Goal: Information Seeking & Learning: Learn about a topic

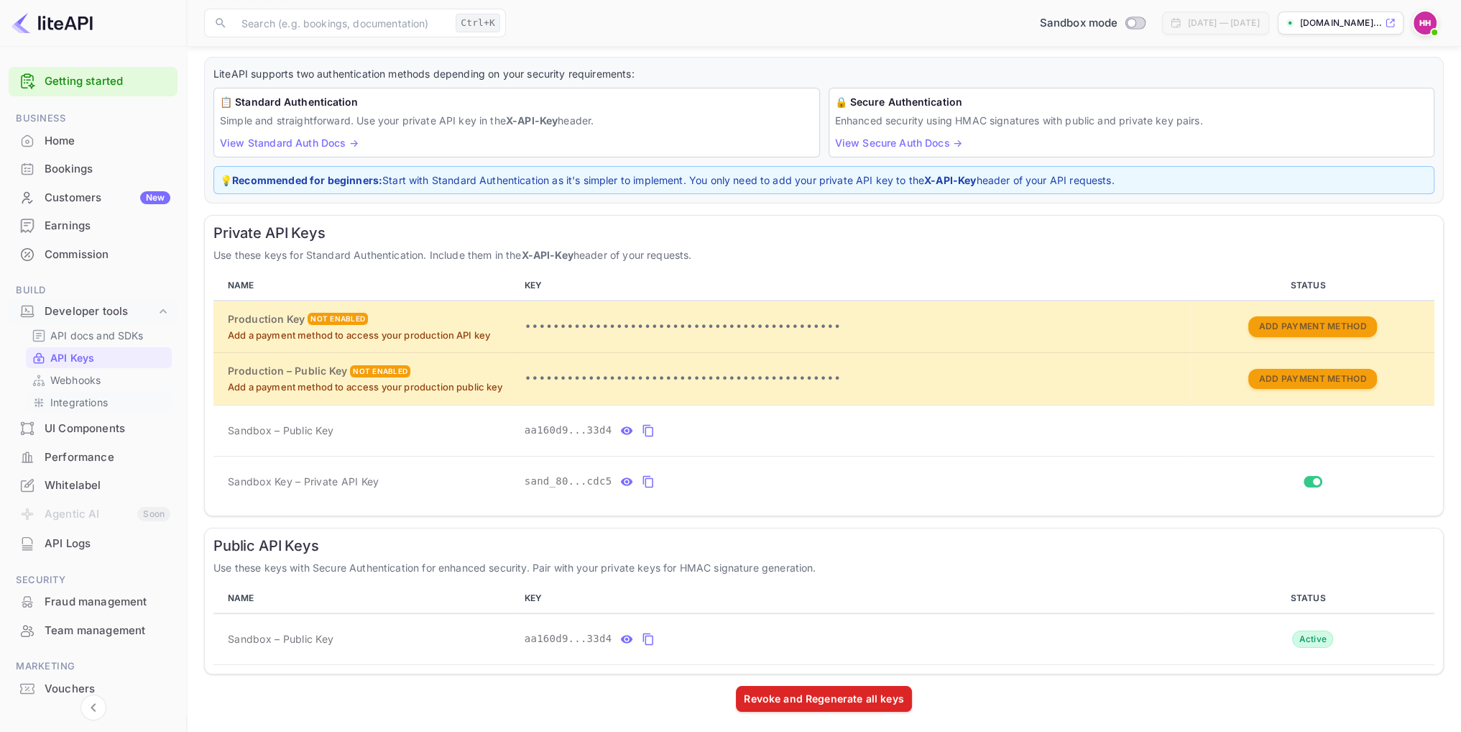
click at [89, 402] on p "Integrations" at bounding box center [78, 402] width 57 height 15
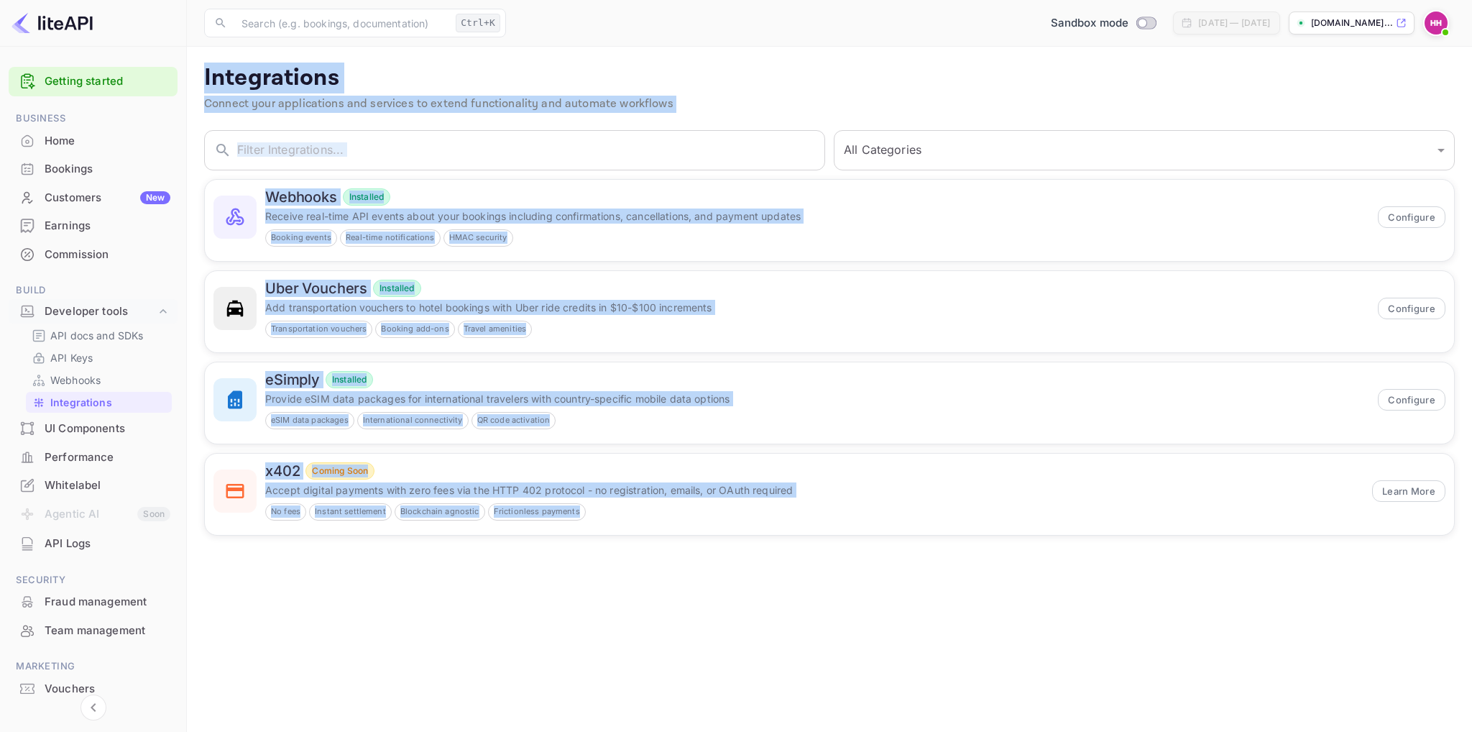
drag, startPoint x: 195, startPoint y: 68, endPoint x: 782, endPoint y: 551, distance: 760.3
click at [782, 551] on main "Integrations Connect your applications and services to extend functionality and…" at bounding box center [829, 389] width 1285 height 685
copy div "Integrations Connect your applications and services to extend functionality and…"
click at [84, 374] on p "Webhooks" at bounding box center [75, 379] width 50 height 15
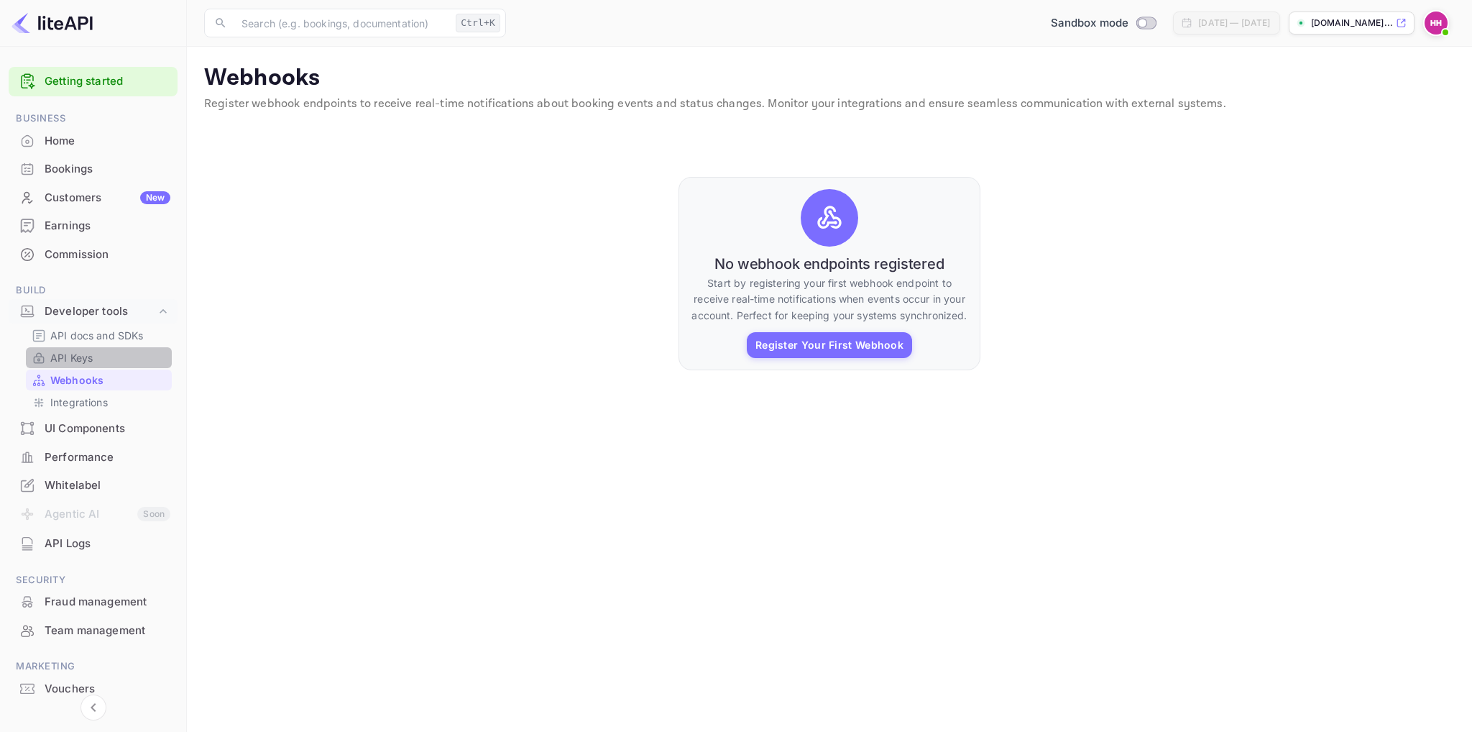
click at [83, 360] on p "API Keys" at bounding box center [71, 357] width 42 height 15
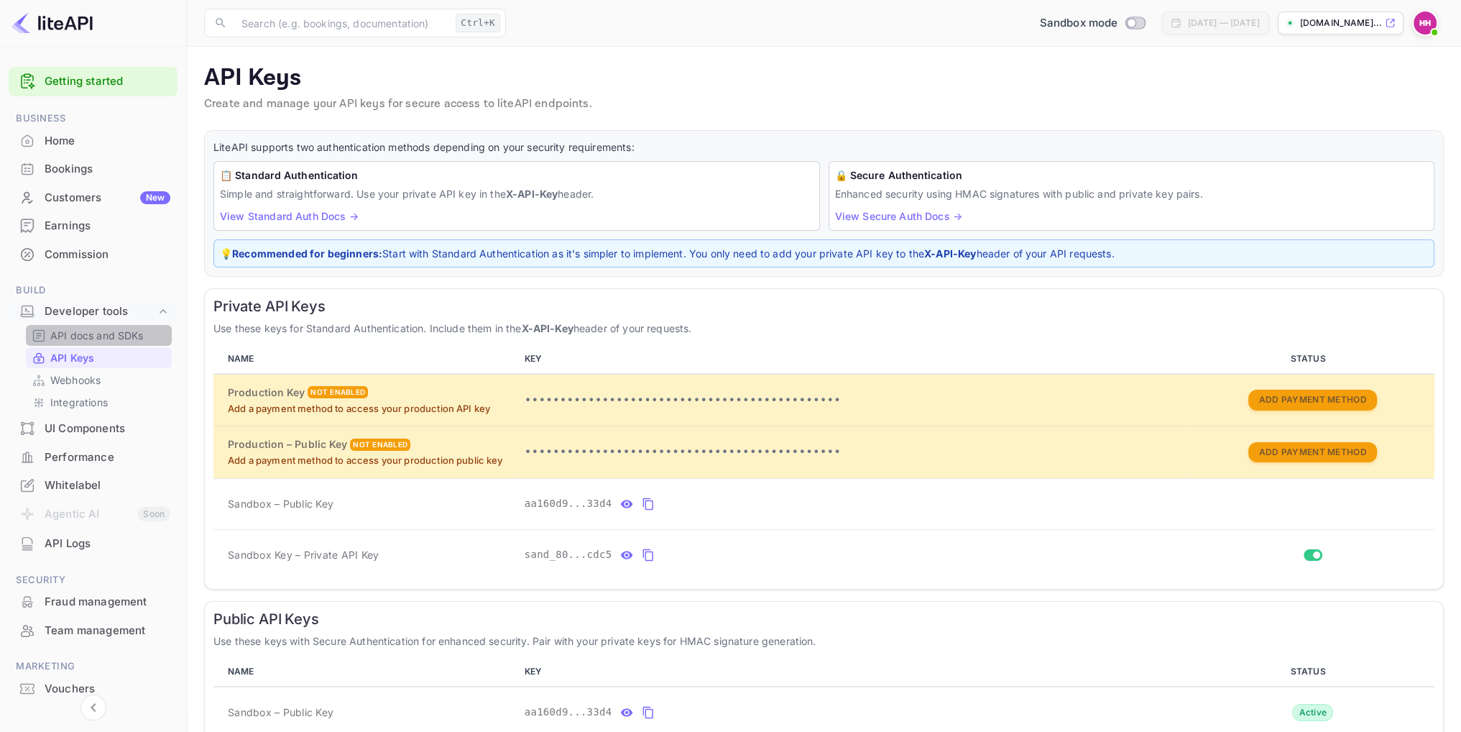
click at [78, 331] on p "API docs and SDKs" at bounding box center [96, 335] width 93 height 15
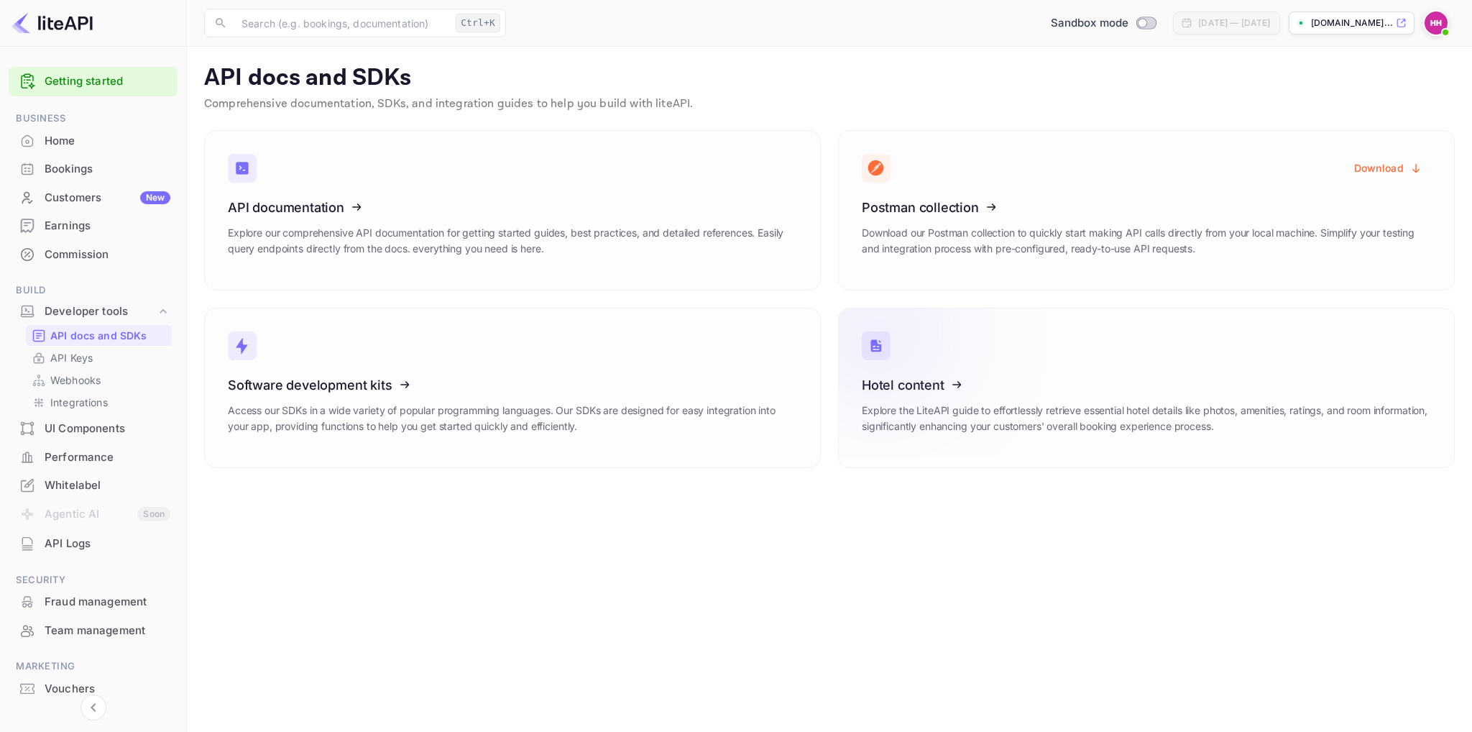
click at [914, 380] on icon at bounding box center [951, 382] width 224 height 148
